Goal: Register for event/course

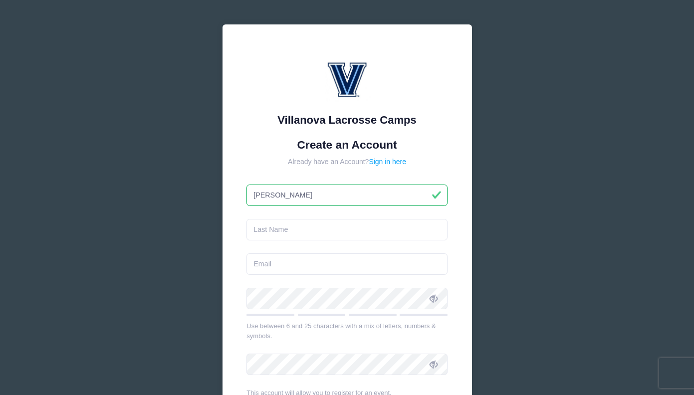
type input "[PERSON_NAME]"
type input "mango"
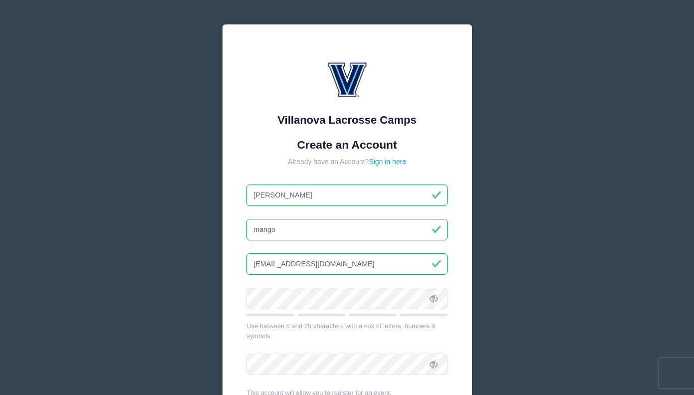
type input "[EMAIL_ADDRESS][DOMAIN_NAME]"
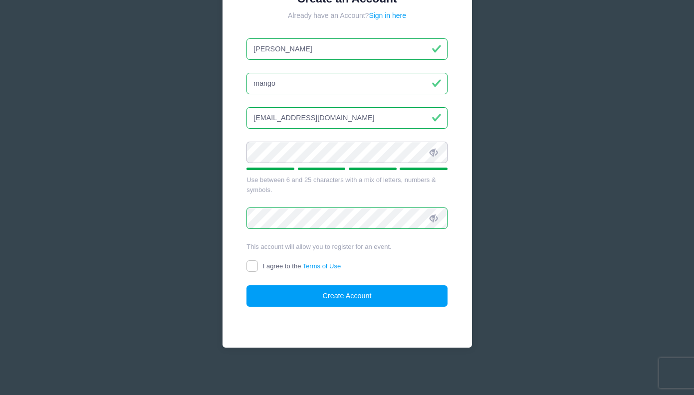
scroll to position [145, 0]
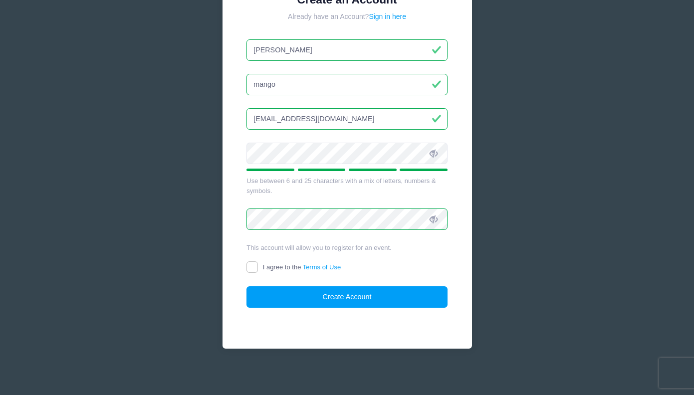
click at [278, 264] on span "I agree to the Terms of Use" at bounding box center [302, 267] width 78 height 7
click at [258, 263] on input "I agree to the Terms of Use" at bounding box center [252, 267] width 11 height 11
checkbox input "true"
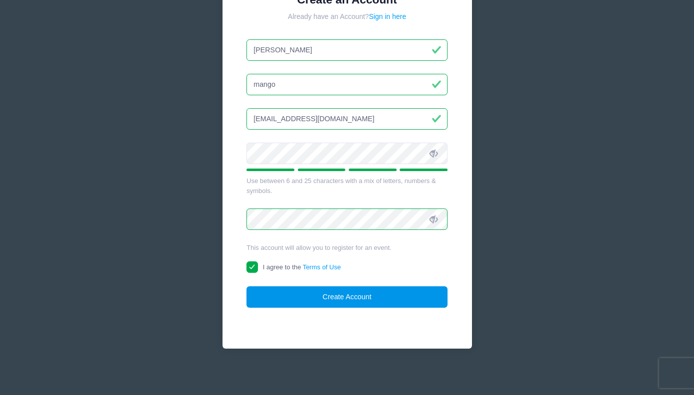
click at [296, 290] on button "Create Account" at bounding box center [347, 297] width 201 height 21
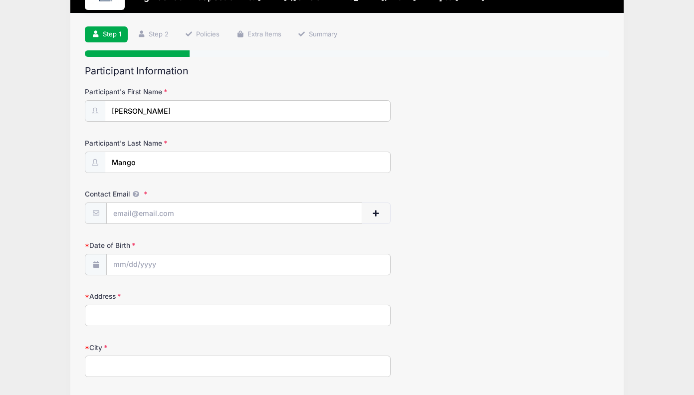
scroll to position [57, 0]
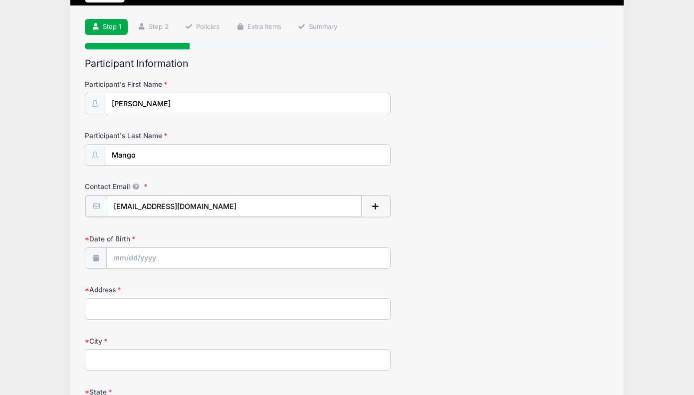
type input "[EMAIL_ADDRESS][DOMAIN_NAME]"
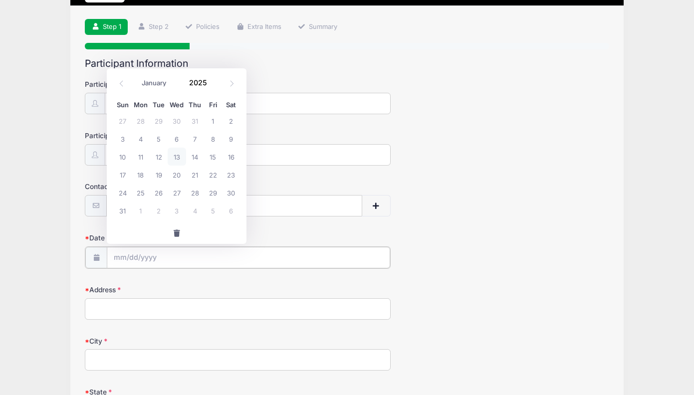
click at [148, 251] on input "Date of Birth" at bounding box center [249, 257] width 284 height 21
click at [183, 94] on div "January February March April May June July August September October November [D…" at bounding box center [176, 83] width 127 height 23
click at [211, 84] on span at bounding box center [213, 86] width 7 height 7
click at [214, 86] on span at bounding box center [213, 86] width 7 height 7
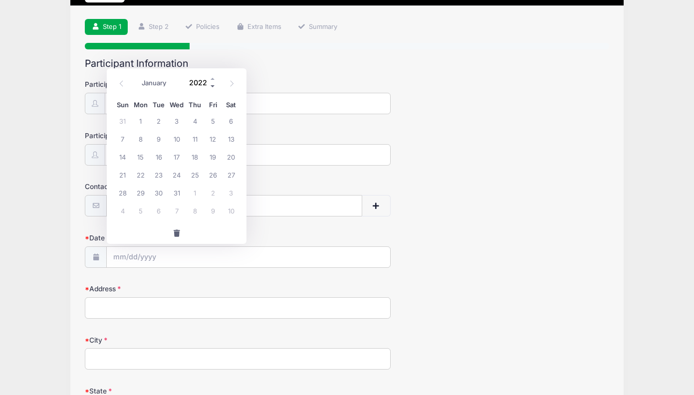
click at [214, 86] on span at bounding box center [213, 86] width 7 height 7
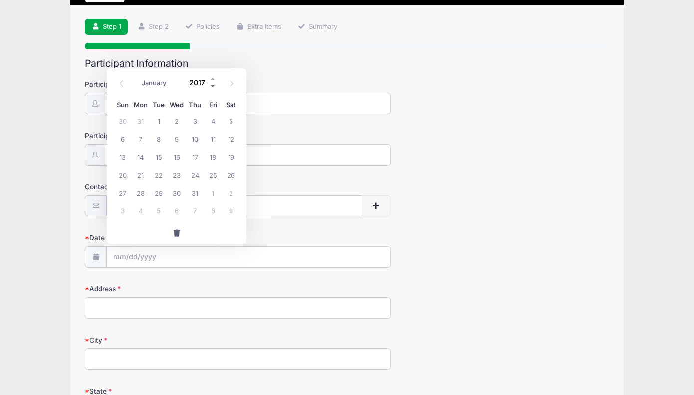
click at [214, 86] on span at bounding box center [213, 86] width 7 height 7
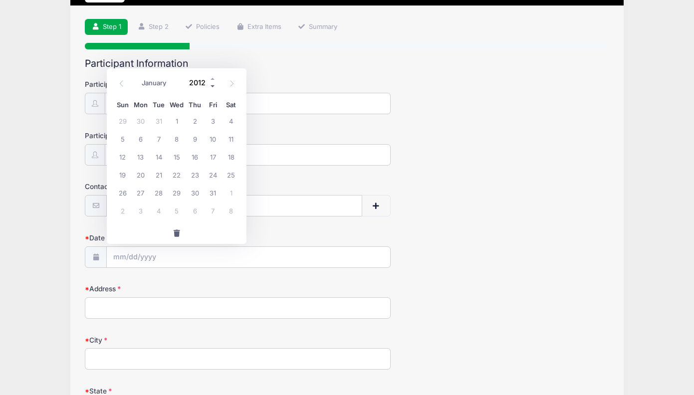
click at [214, 86] on span at bounding box center [213, 86] width 7 height 7
type input "2009"
select select "0"
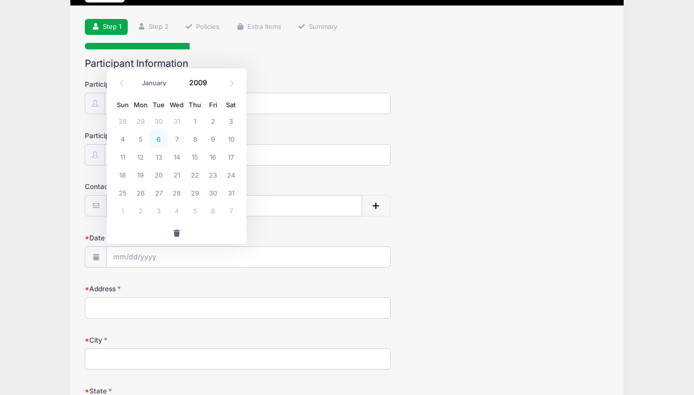
click at [162, 139] on span "6" at bounding box center [159, 139] width 18 height 18
type input "[DATE]"
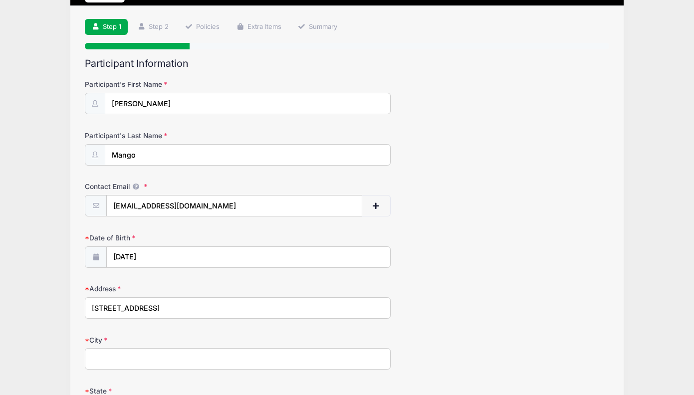
type input "[STREET_ADDRESS]"
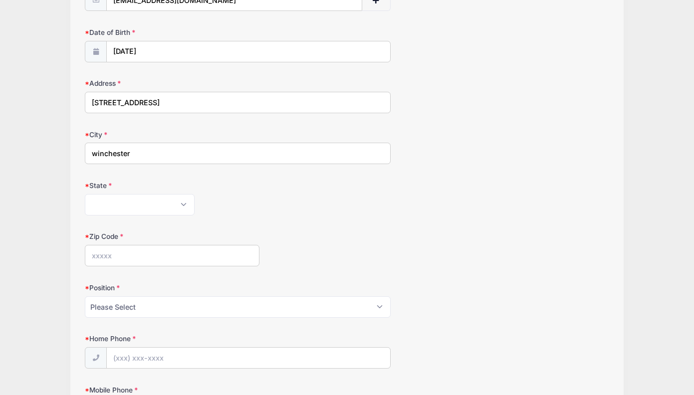
scroll to position [313, 0]
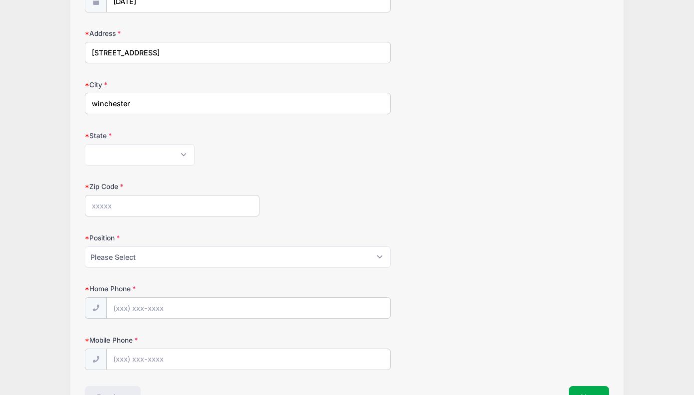
type input "winchester"
select select "MA"
type input "01890"
select select "Middie"
type input "(7"
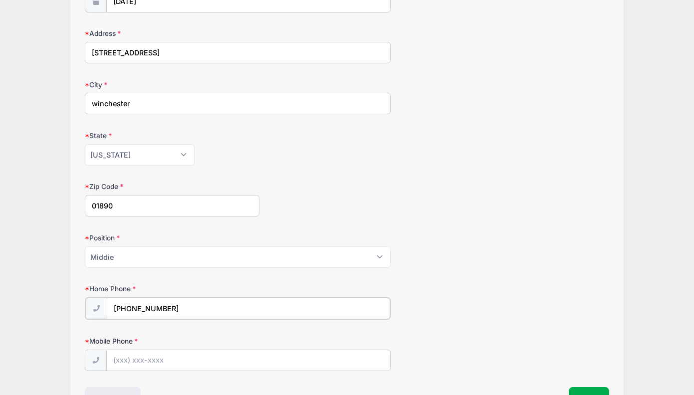
type input "[PHONE_NUMBER]"
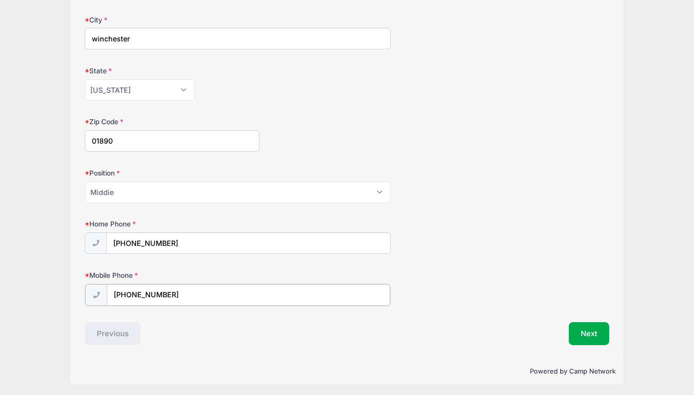
scroll to position [376, 0]
type input "[PHONE_NUMBER]"
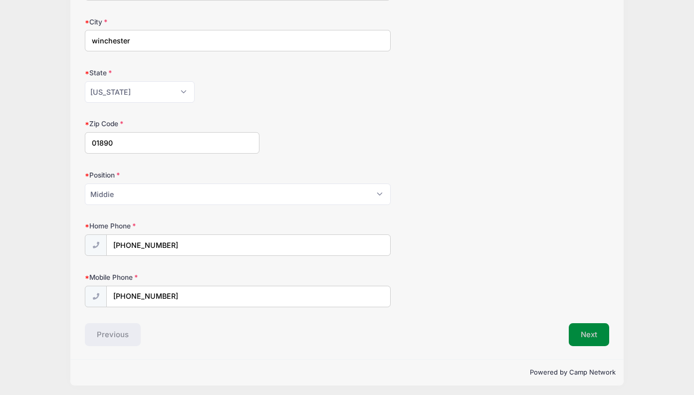
click at [586, 331] on button "Next" at bounding box center [589, 335] width 40 height 23
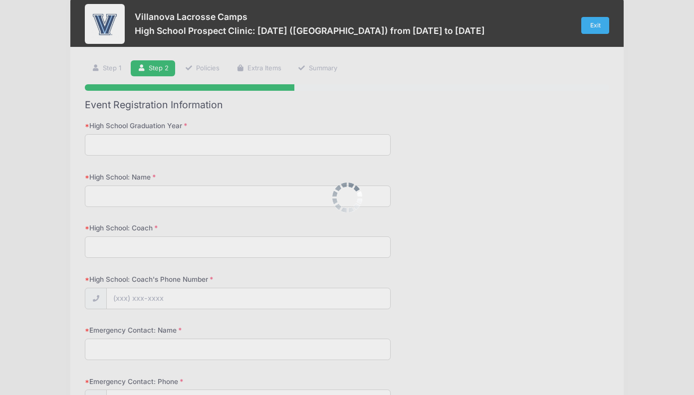
scroll to position [0, 0]
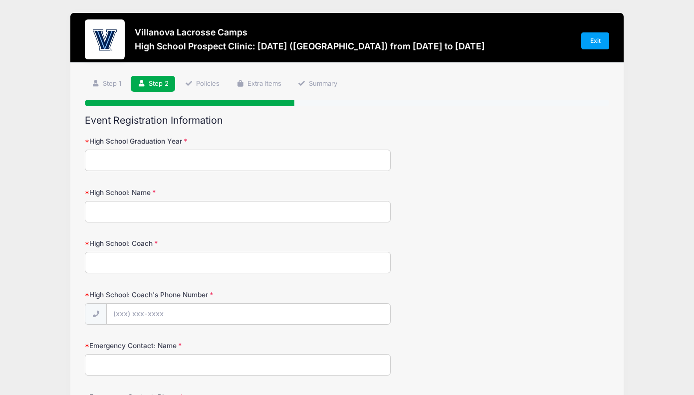
click at [216, 157] on input "High School Graduation Year" at bounding box center [238, 160] width 306 height 21
type input "2027"
type input "[GEOGRAPHIC_DATA]"
click at [145, 264] on input "High School: Coach" at bounding box center [238, 262] width 306 height 21
type input "w"
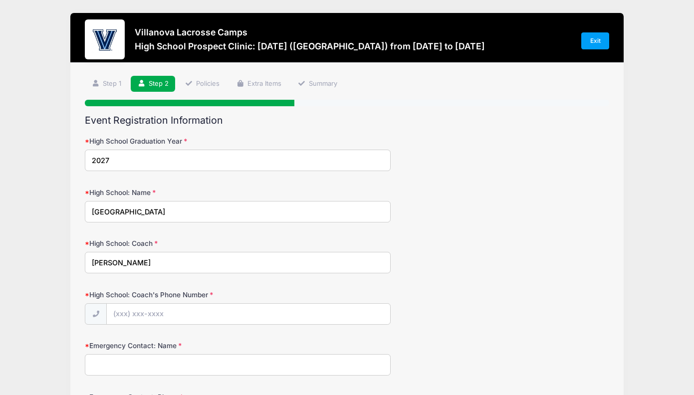
type input "[PERSON_NAME]"
type input "[PHONE_NUMBER]"
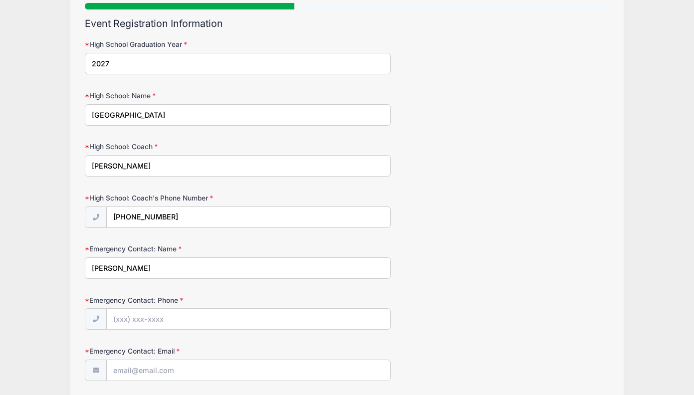
scroll to position [115, 0]
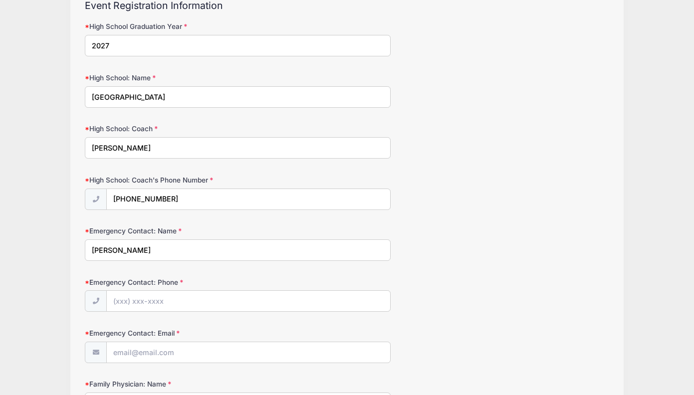
type input "[PERSON_NAME]"
type input "[PHONE_NUMBER]"
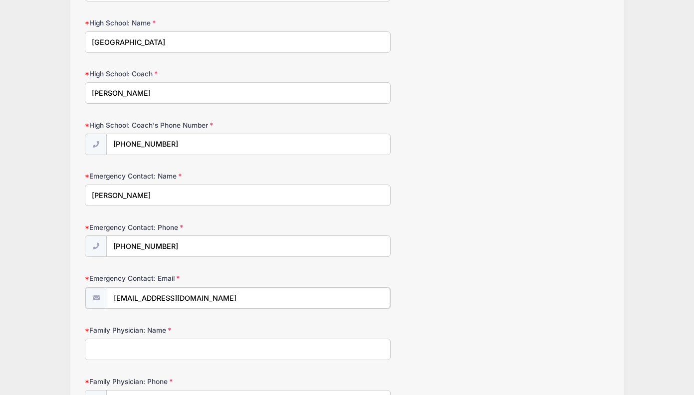
scroll to position [173, 0]
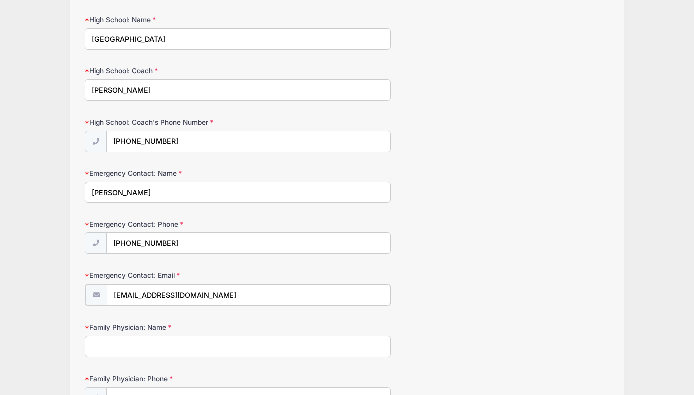
type input "[EMAIL_ADDRESS][DOMAIN_NAME]"
type input "Dr. [PERSON_NAME]- [MEDICAL_DATA]"
type input "[PHONE_NUMBER]"
type input "Dr. [PERSON_NAME]- [MEDICAL_DATA]"
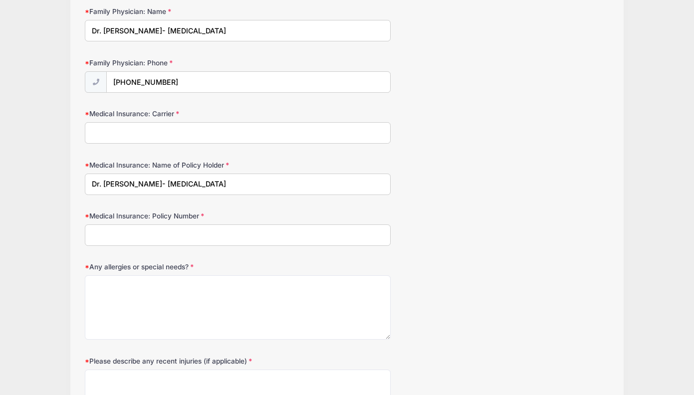
scroll to position [488, 0]
click at [361, 132] on input "Medical Insurance: Carrier" at bounding box center [238, 132] width 306 height 21
type input "anthem blue cross blue shield"
click at [182, 232] on input "Medical Insurance: Policy Number" at bounding box center [238, 235] width 306 height 21
type input "dgv7815029ab"
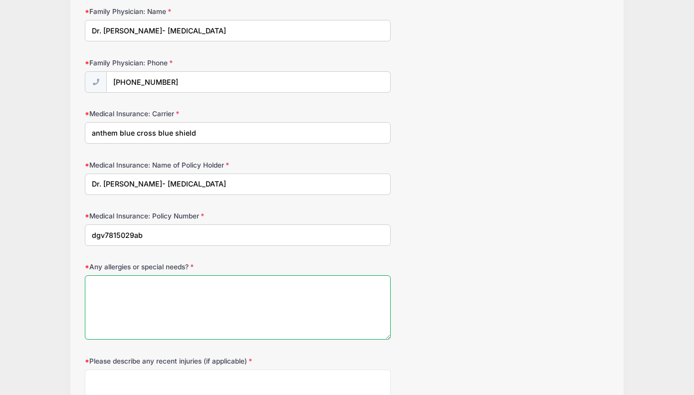
click at [165, 298] on textarea "Any allergies or special needs?" at bounding box center [238, 308] width 306 height 64
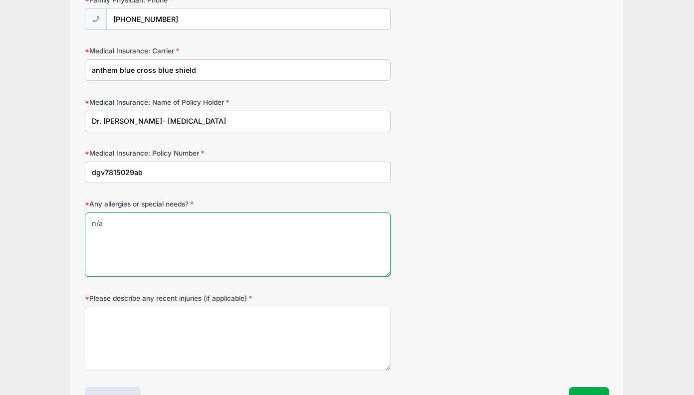
scroll to position [558, 0]
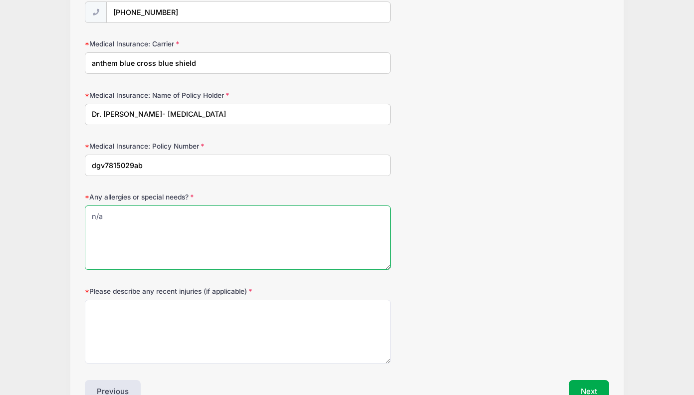
type textarea "n/a"
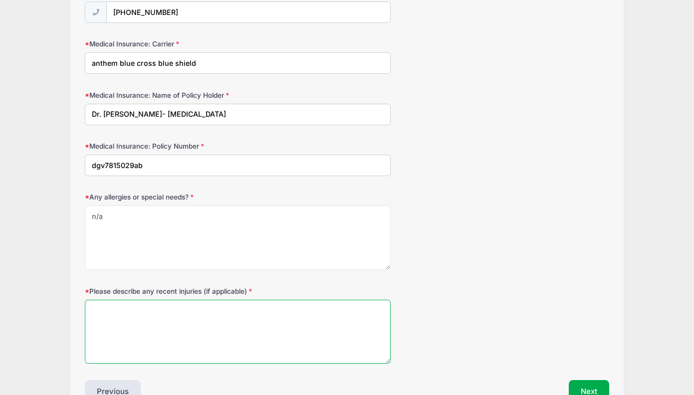
click at [149, 314] on textarea "Please describe any recent injuries (if applicable)" at bounding box center [238, 332] width 306 height 64
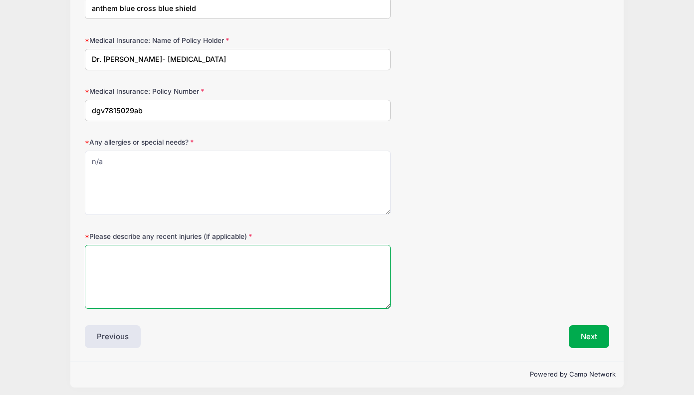
scroll to position [612, 0]
type textarea "none"
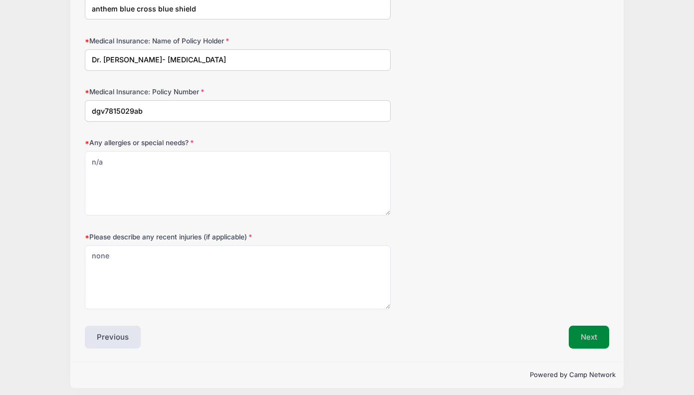
click at [574, 332] on button "Next" at bounding box center [589, 337] width 40 height 23
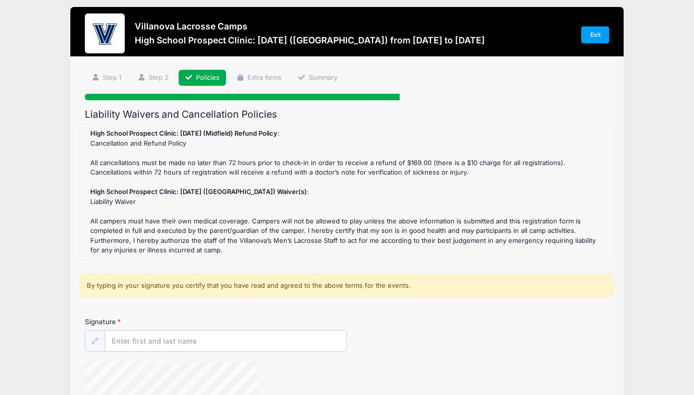
scroll to position [0, 0]
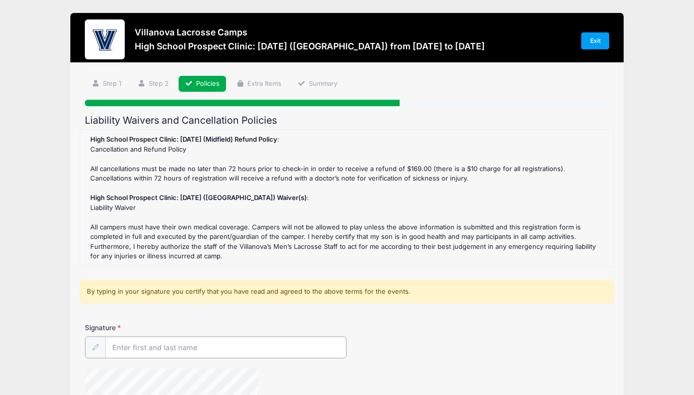
click at [198, 338] on input "Signature" at bounding box center [225, 347] width 241 height 21
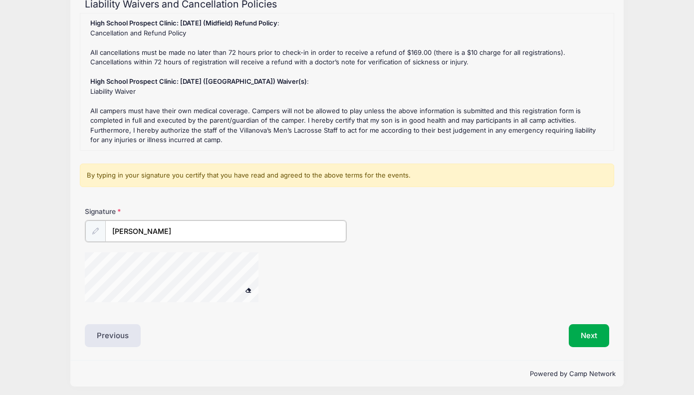
scroll to position [116, 0]
type input "[PERSON_NAME]"
click at [252, 286] on button at bounding box center [248, 290] width 17 height 12
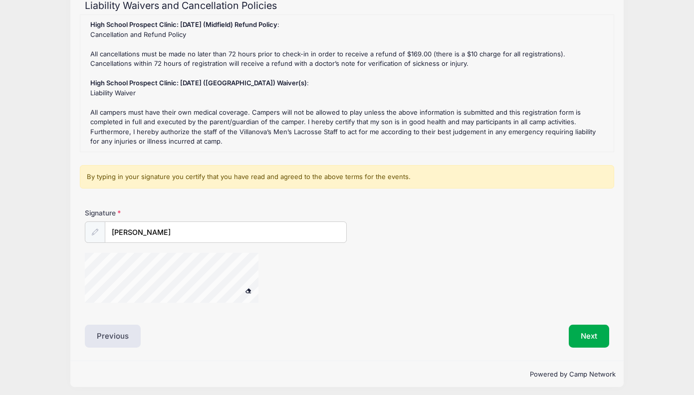
click at [243, 283] on div at bounding box center [185, 279] width 200 height 53
click at [248, 288] on span at bounding box center [248, 290] width 7 height 5
click at [177, 230] on input "[PERSON_NAME]" at bounding box center [225, 232] width 241 height 21
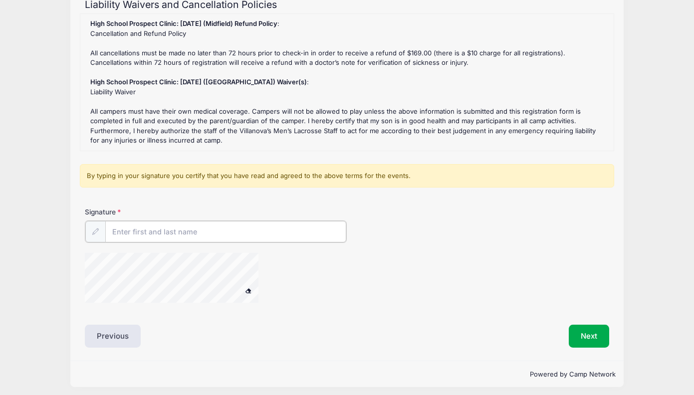
scroll to position [116, 0]
click at [248, 286] on button at bounding box center [248, 291] width 17 height 12
type input "[PERSON_NAME]"
click at [183, 240] on div "Signature [PERSON_NAME]" at bounding box center [347, 260] width 534 height 104
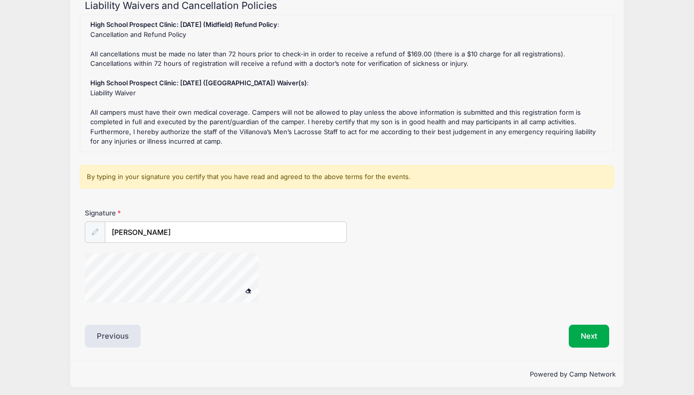
click at [251, 288] on span at bounding box center [248, 290] width 7 height 5
click at [245, 288] on span at bounding box center [248, 290] width 7 height 5
click at [243, 285] on button at bounding box center [248, 291] width 17 height 12
click at [253, 285] on button at bounding box center [248, 291] width 17 height 12
click at [591, 333] on button "Next" at bounding box center [589, 336] width 40 height 23
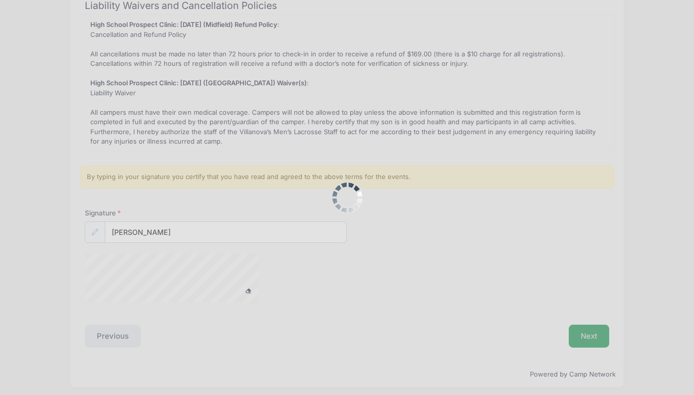
scroll to position [0, 0]
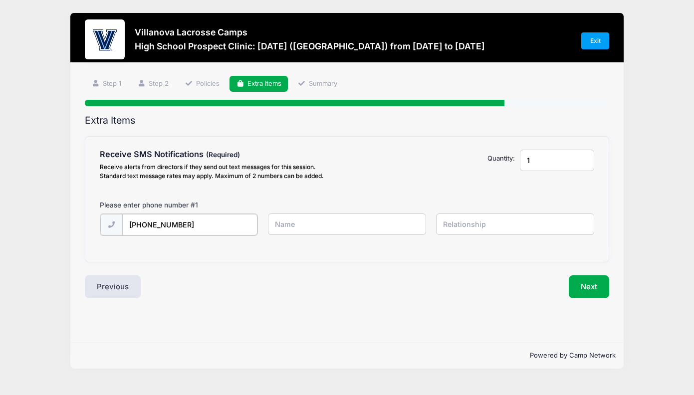
type input "[PHONE_NUMBER]"
click at [0, 0] on input "text" at bounding box center [0, 0] width 0 height 0
click at [0, 0] on input "[PERSON_NAME]" at bounding box center [0, 0] width 0 height 0
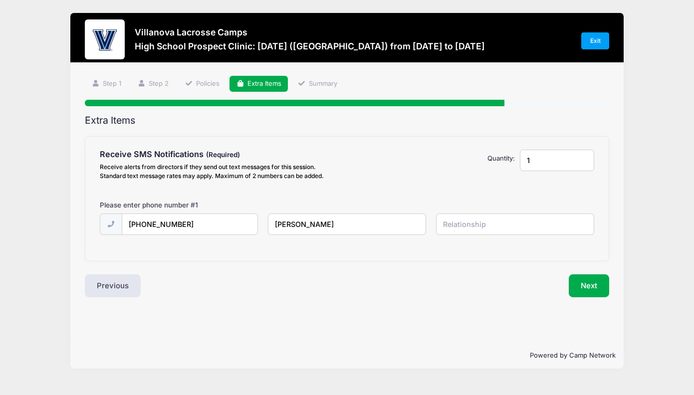
click at [0, 0] on input "[PERSON_NAME]" at bounding box center [0, 0] width 0 height 0
click at [0, 0] on input "text" at bounding box center [0, 0] width 0 height 0
click at [0, 0] on input "[PERSON_NAME]" at bounding box center [0, 0] width 0 height 0
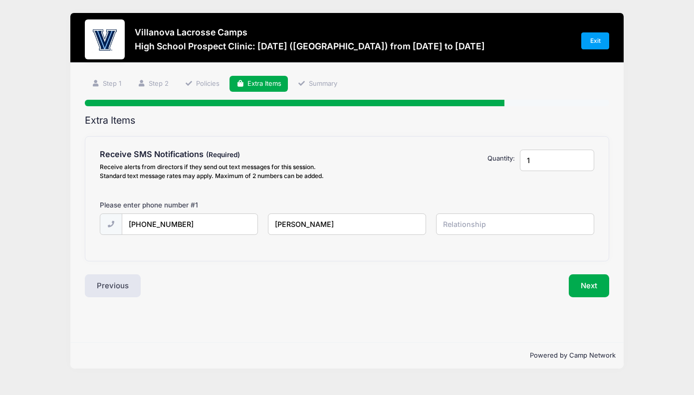
click at [0, 0] on input "[PERSON_NAME]" at bounding box center [0, 0] width 0 height 0
type input "mango"
click at [0, 0] on input "[PHONE_NUMBER]" at bounding box center [0, 0] width 0 height 0
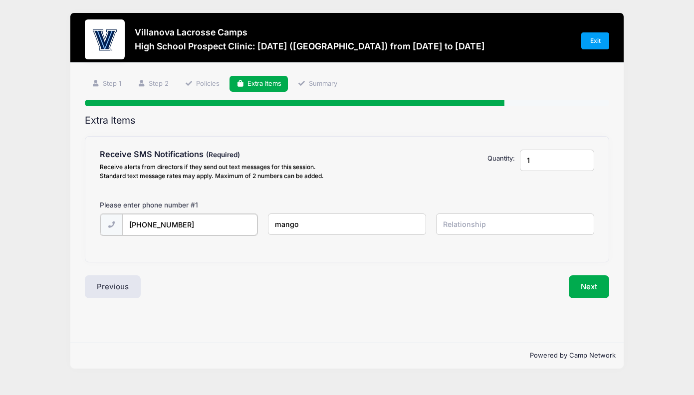
type input "[PHONE_NUMBER]"
click at [0, 0] on input "mango" at bounding box center [0, 0] width 0 height 0
type input "m"
type input "[PERSON_NAME]"
click at [0, 0] on input "text" at bounding box center [0, 0] width 0 height 0
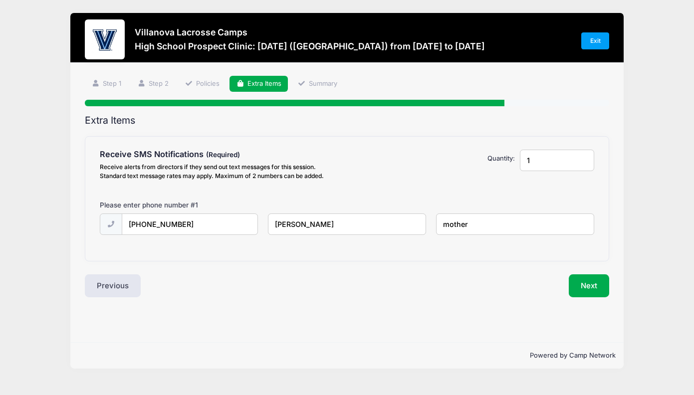
type input "mother"
click at [587, 271] on div "Extra Items Receive SMS Notifications Receive alerts from directors if they sen…" at bounding box center [347, 206] width 525 height 183
click at [588, 287] on button "Next" at bounding box center [589, 286] width 40 height 23
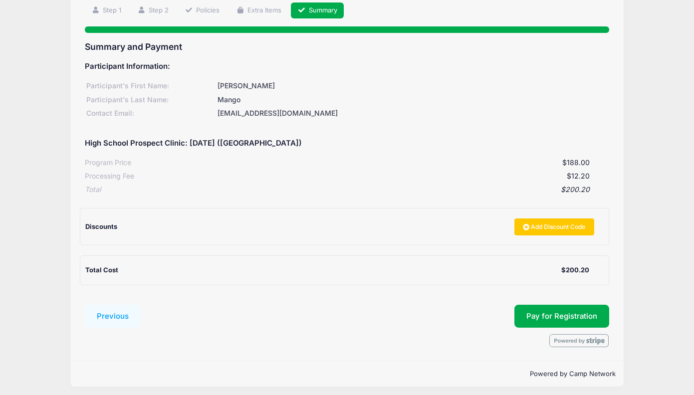
scroll to position [73, 0]
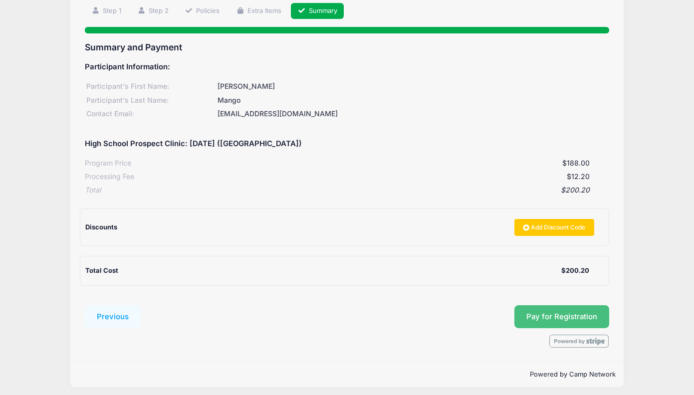
click at [572, 313] on span "Pay for Registration" at bounding box center [562, 317] width 71 height 9
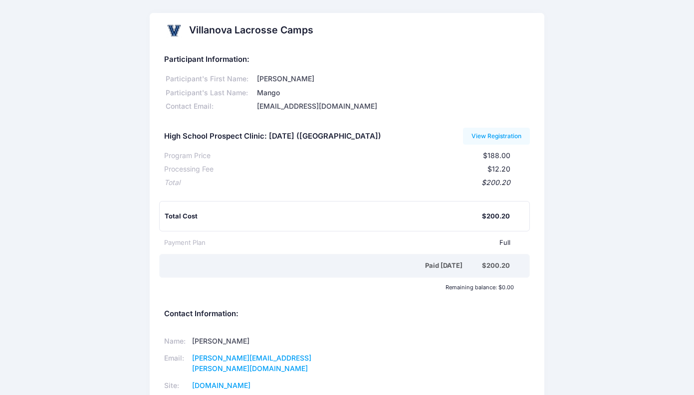
click at [598, 260] on div "Villanova Lacrosse Camps Participant Information: Participant's First Name: And…" at bounding box center [347, 270] width 694 height 514
